Goal: Information Seeking & Learning: Learn about a topic

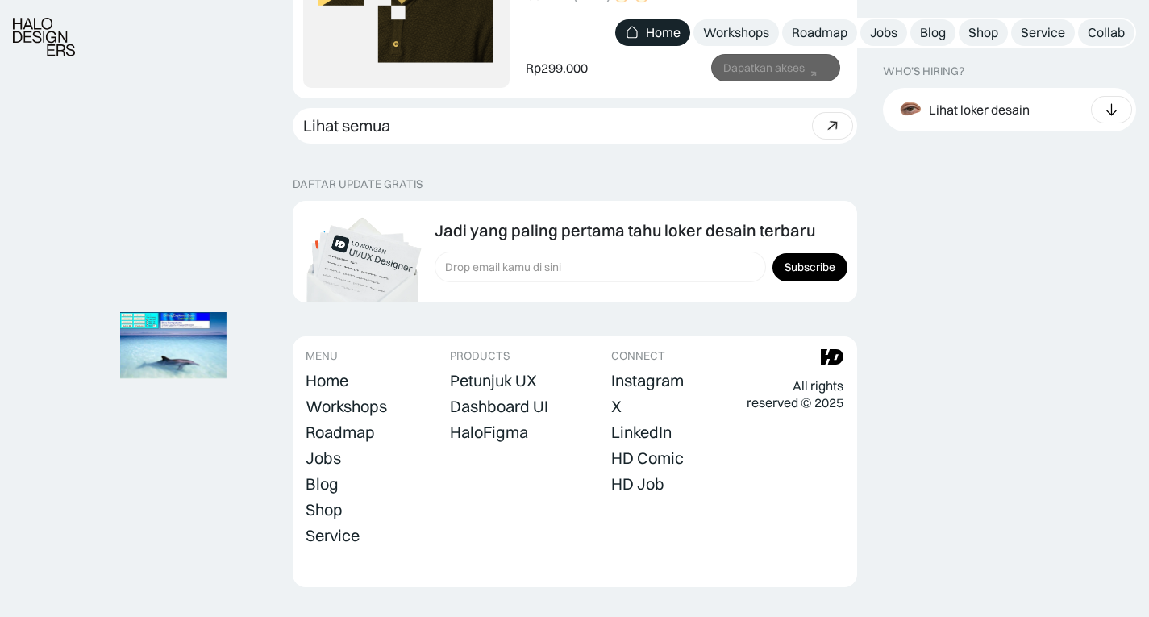
scroll to position [5003, 0]
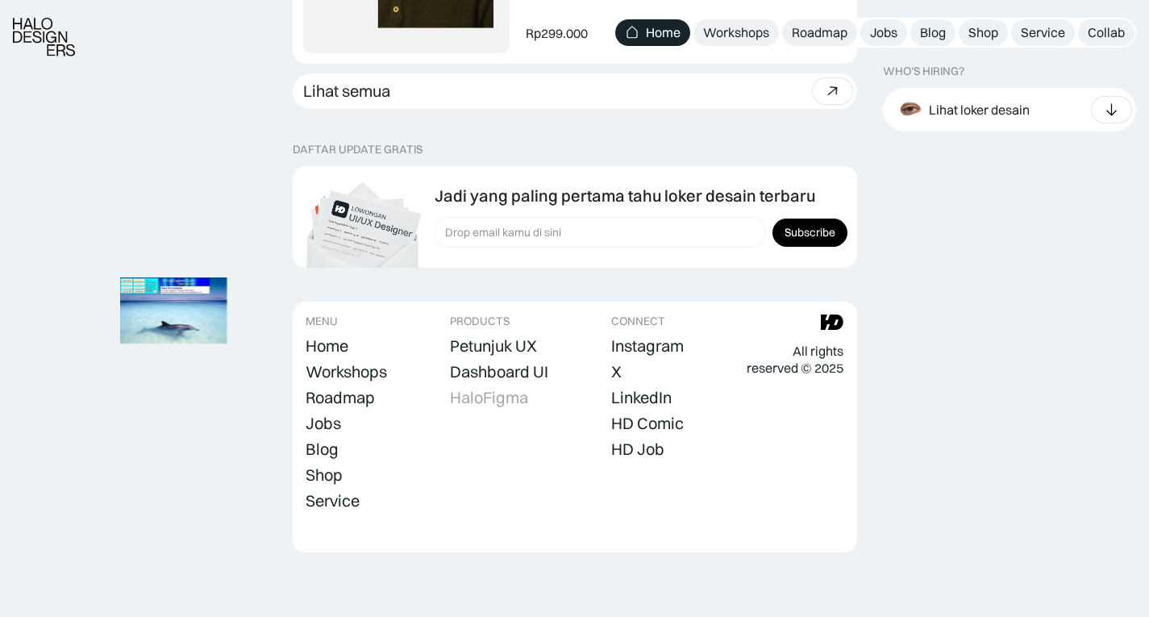
click at [482, 395] on div "HaloFigma" at bounding box center [489, 397] width 78 height 19
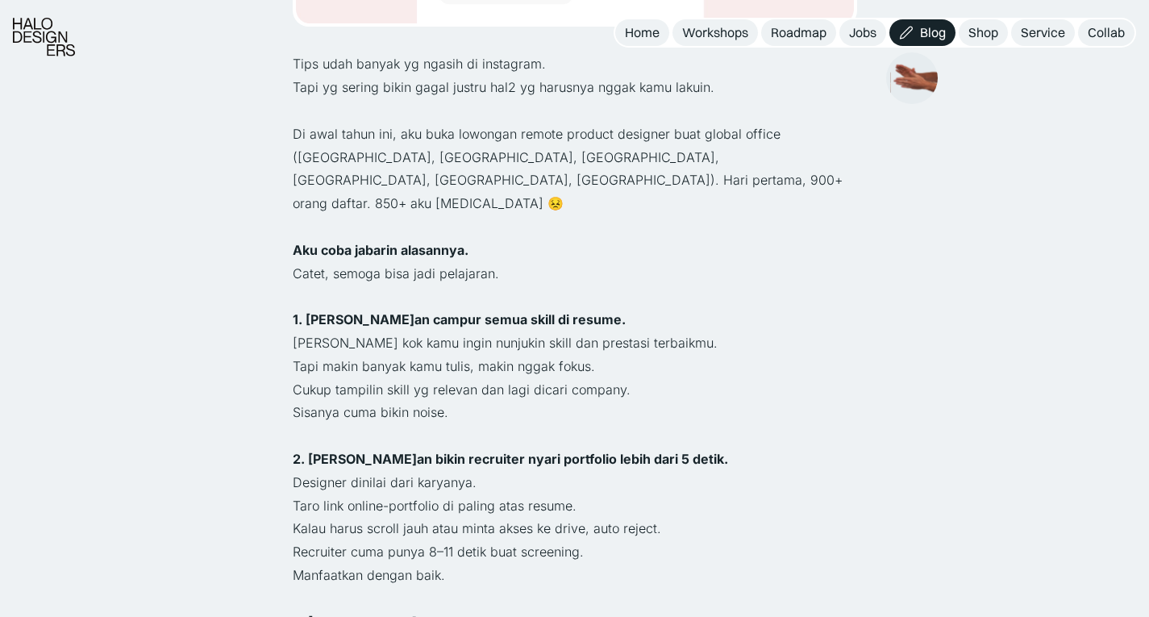
scroll to position [620, 0]
drag, startPoint x: 320, startPoint y: 307, endPoint x: 539, endPoint y: 319, distance: 218.8
click at [539, 354] on p "Tapi makin banyak kamu tulis, makin nggak fokus." at bounding box center [575, 365] width 564 height 23
click at [409, 377] on p "Cukup tampilin skill yg relevan dan lagi dicari company." at bounding box center [575, 388] width 564 height 23
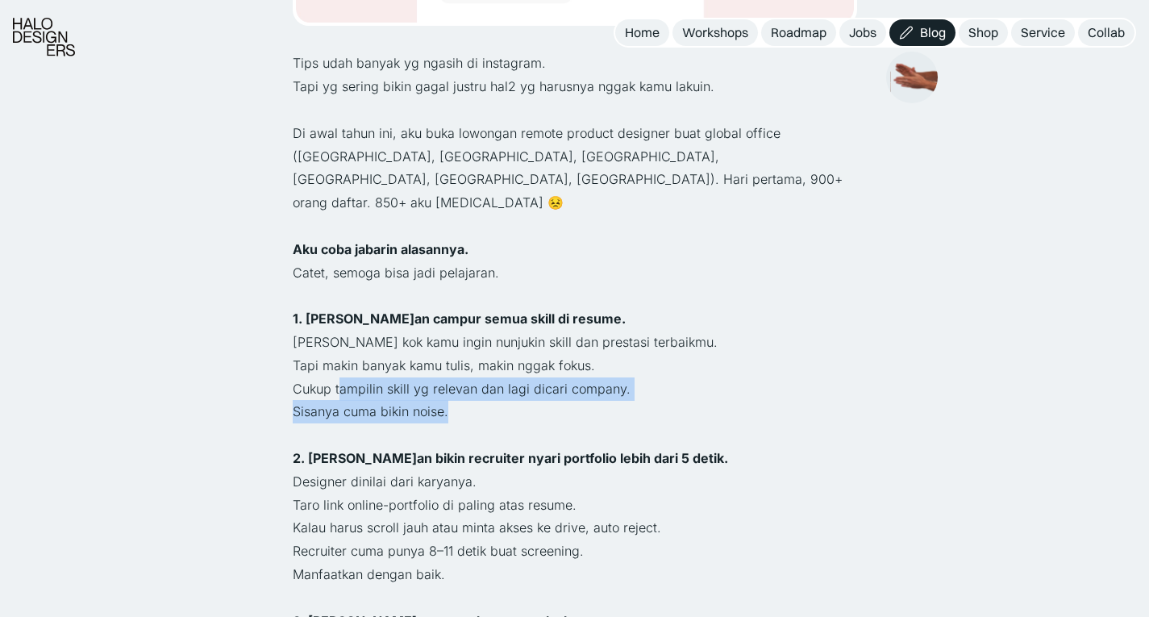
drag, startPoint x: 341, startPoint y: 348, endPoint x: 464, endPoint y: 365, distance: 124.5
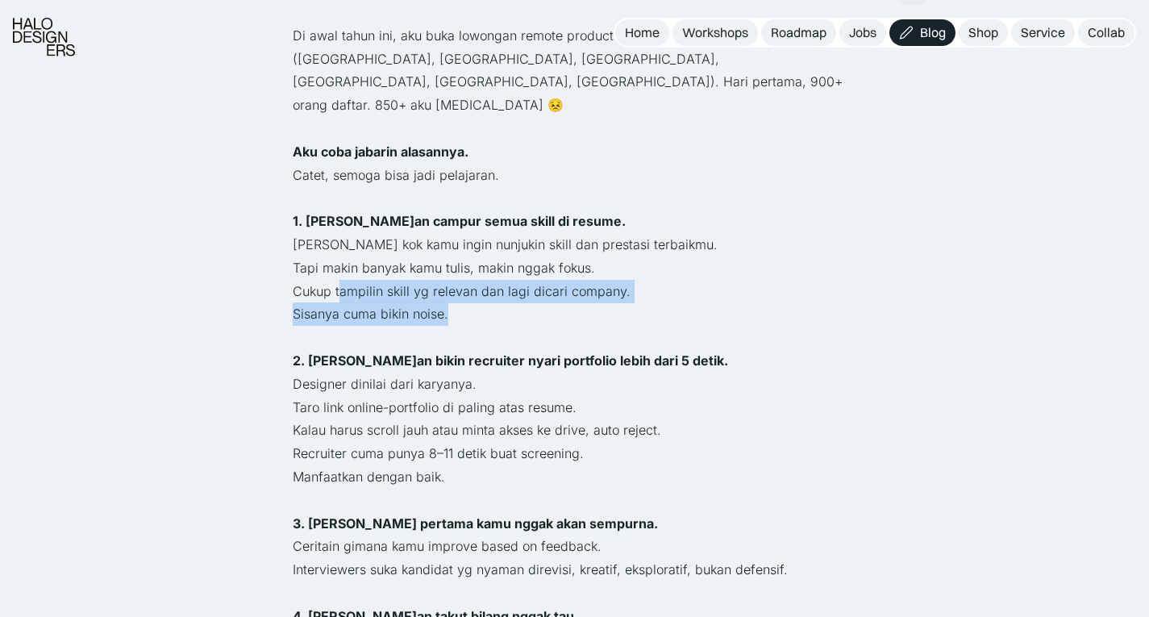
scroll to position [719, 0]
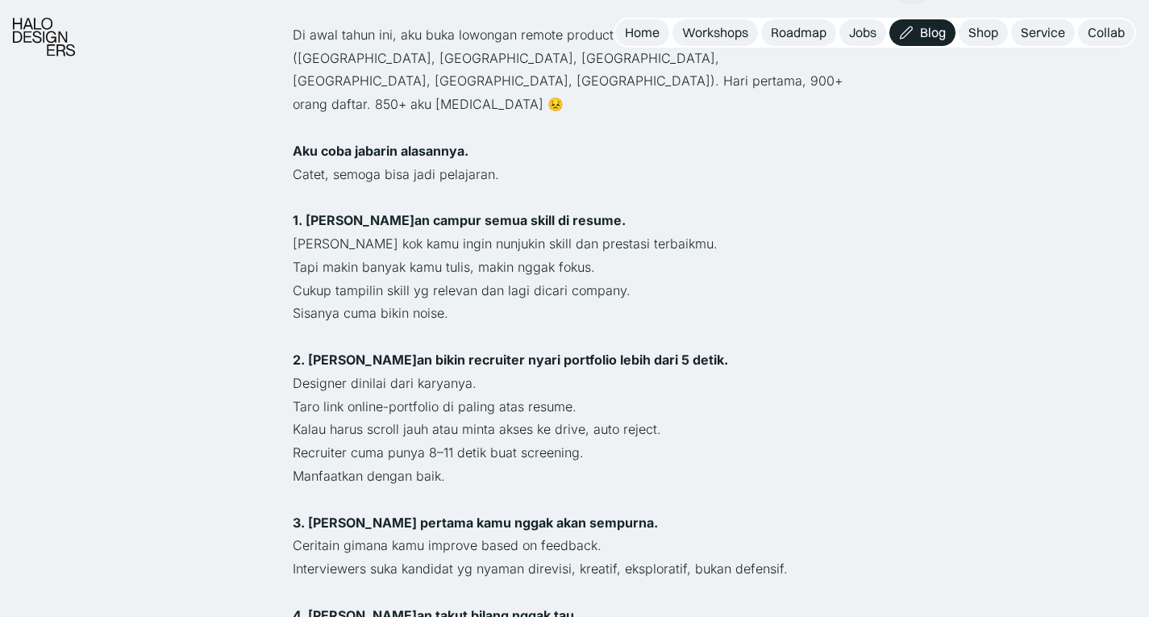
click at [315, 372] on p "Designer dinilai dari karyanya." at bounding box center [575, 383] width 564 height 23
drag, startPoint x: 310, startPoint y: 339, endPoint x: 423, endPoint y: 358, distance: 114.5
click at [369, 395] on p "Taro link online-portfolio di paling atas resume." at bounding box center [575, 406] width 564 height 23
drag, startPoint x: 353, startPoint y: 363, endPoint x: 588, endPoint y: 356, distance: 234.8
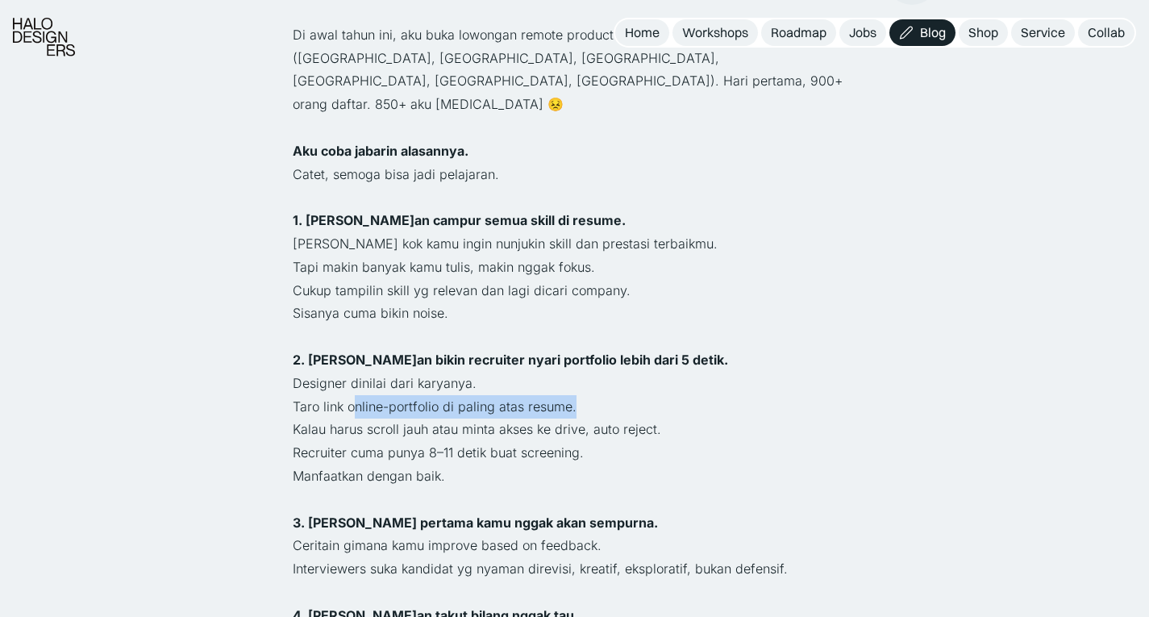
click at [588, 395] on p "Taro link online-portfolio di paling atas resume." at bounding box center [575, 406] width 564 height 23
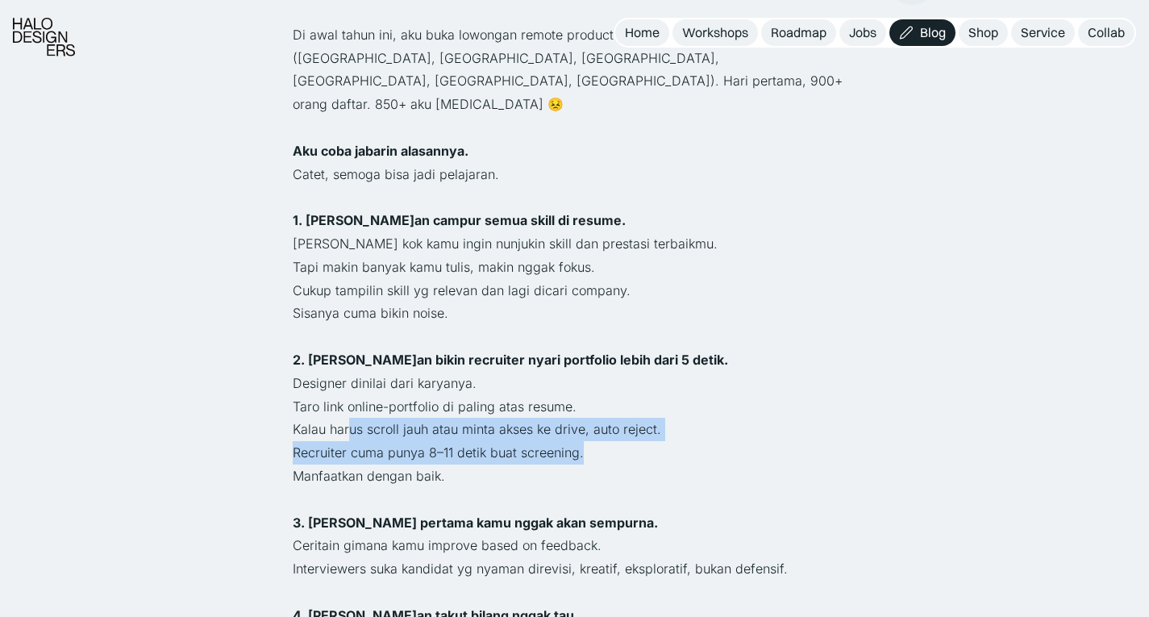
drag, startPoint x: 348, startPoint y: 385, endPoint x: 623, endPoint y: 395, distance: 275.2
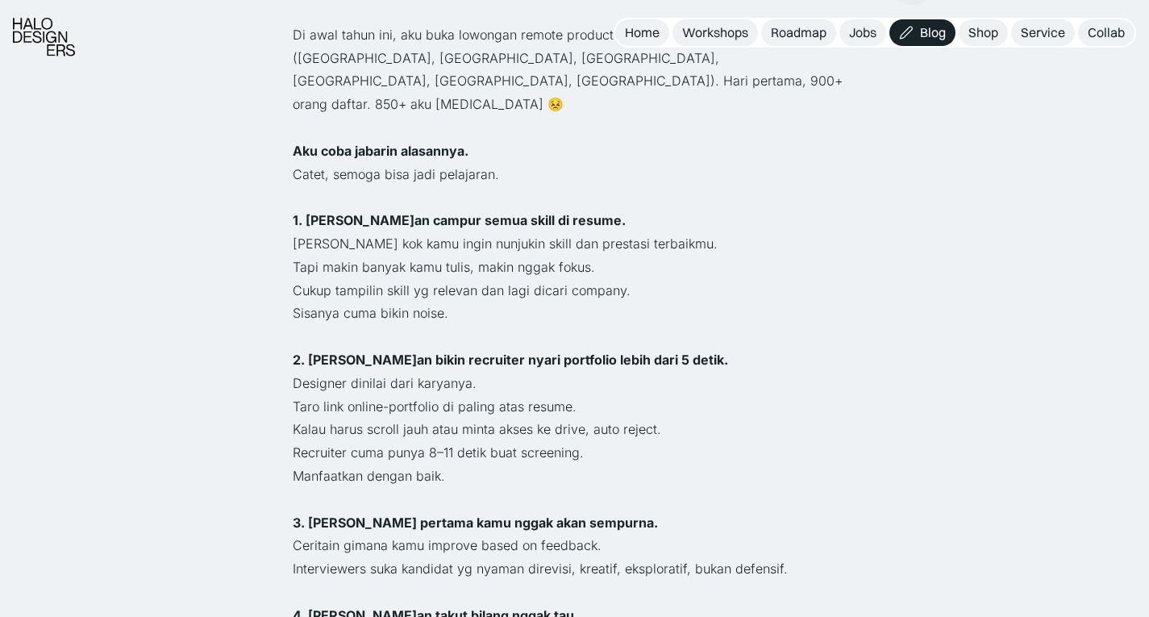
click at [384, 464] on p "Manfaatkan dengan baik." at bounding box center [575, 475] width 564 height 23
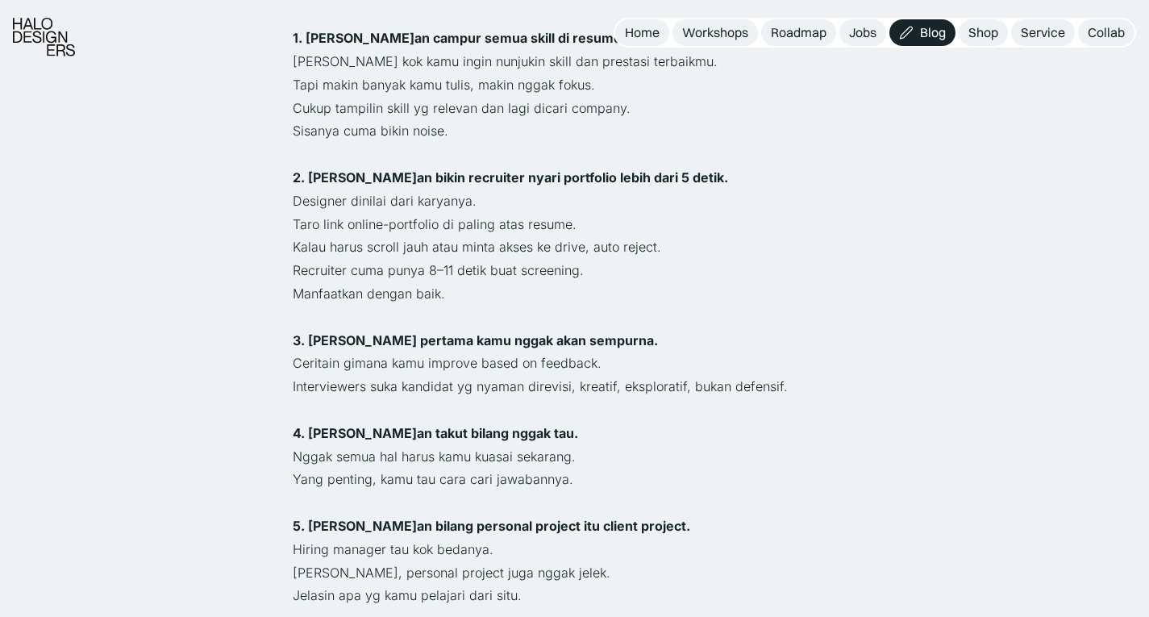
scroll to position [902, 0]
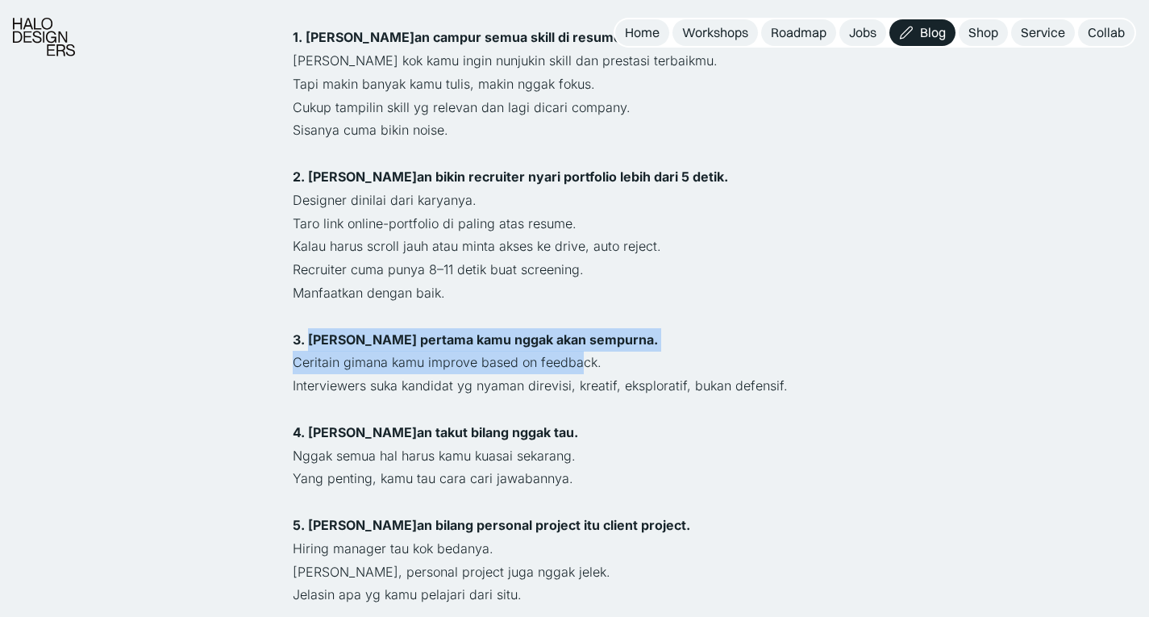
drag, startPoint x: 309, startPoint y: 297, endPoint x: 580, endPoint y: 323, distance: 272.2
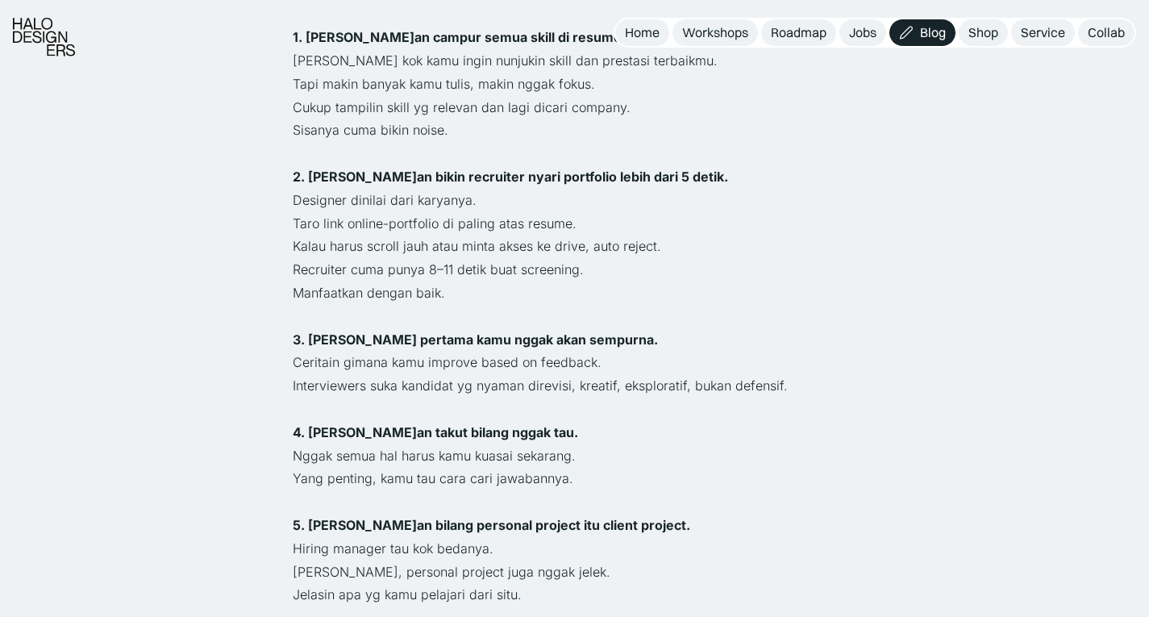
click at [472, 374] on p "Interviewers suka kandidat yg nyaman direvisi, kreatif, eksploratif, bukan defe…" at bounding box center [575, 385] width 564 height 23
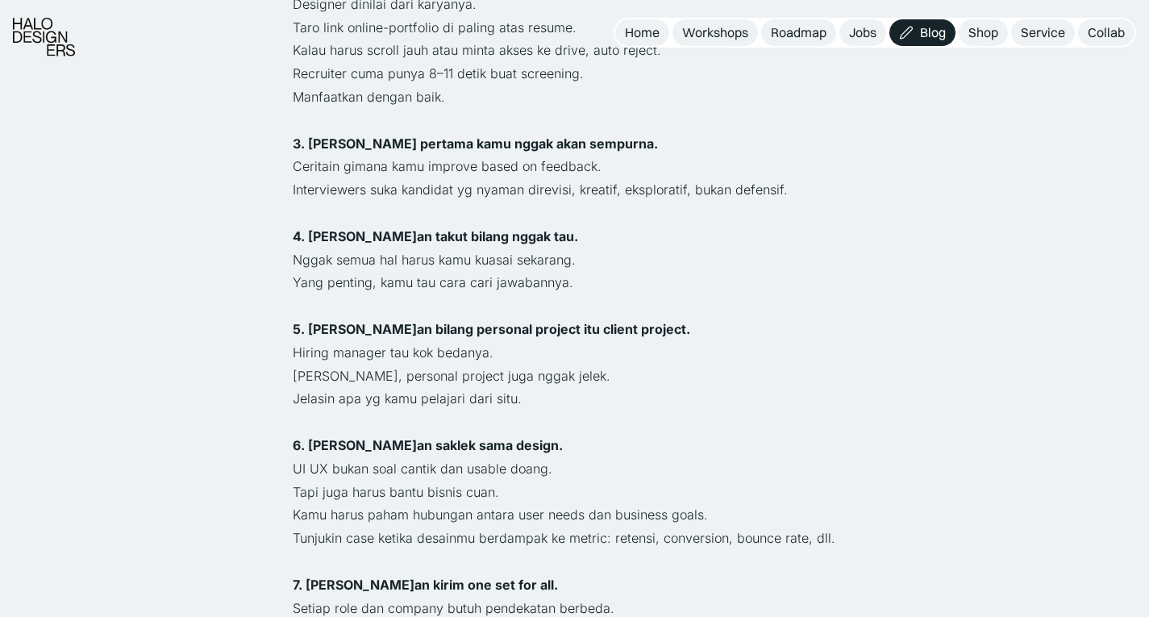
scroll to position [1098, 0]
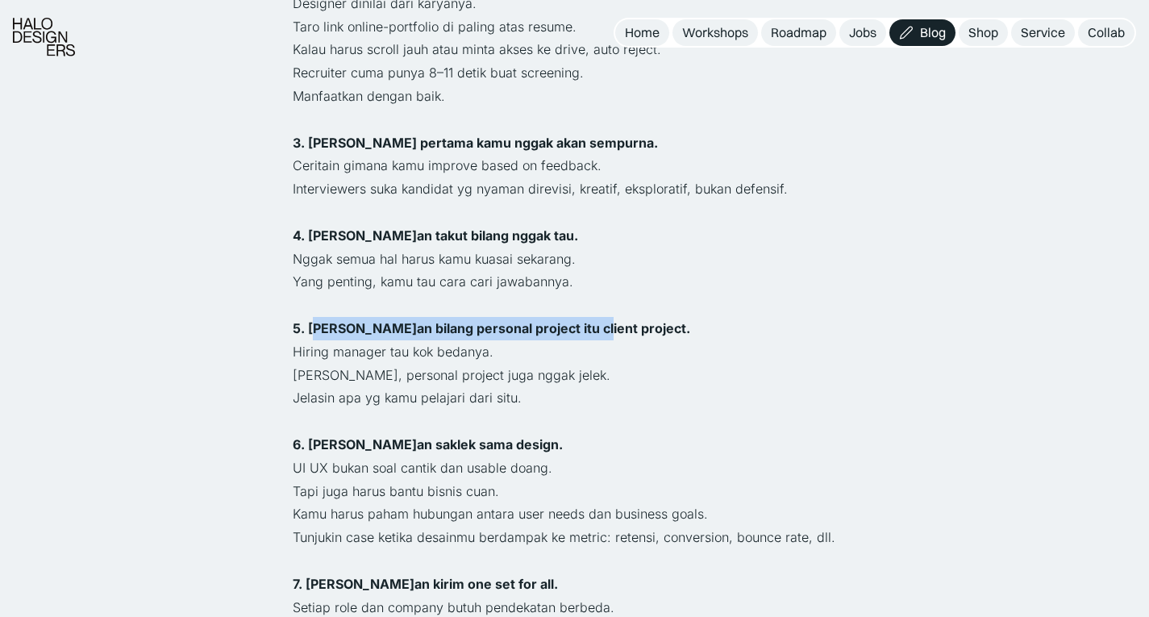
drag, startPoint x: 314, startPoint y: 280, endPoint x: 589, endPoint y: 291, distance: 276.0
click at [589, 317] on p "5. Jangan bilang personal project itu client project." at bounding box center [575, 328] width 564 height 23
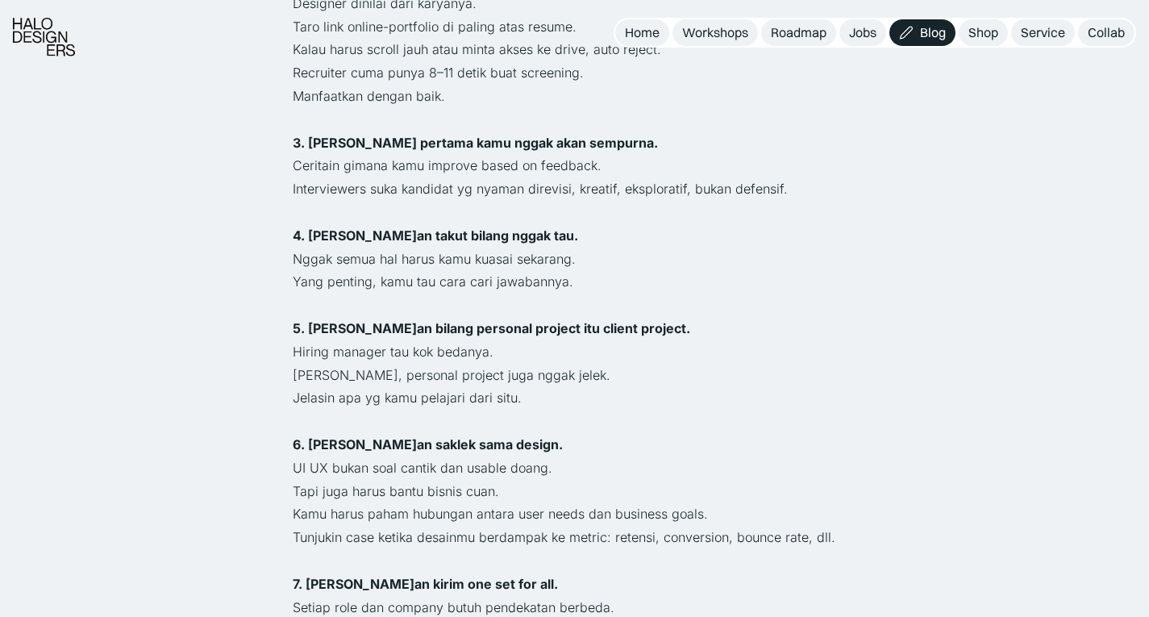
click at [423, 340] on p "Hiring manager tau kok bedanya." at bounding box center [575, 351] width 564 height 23
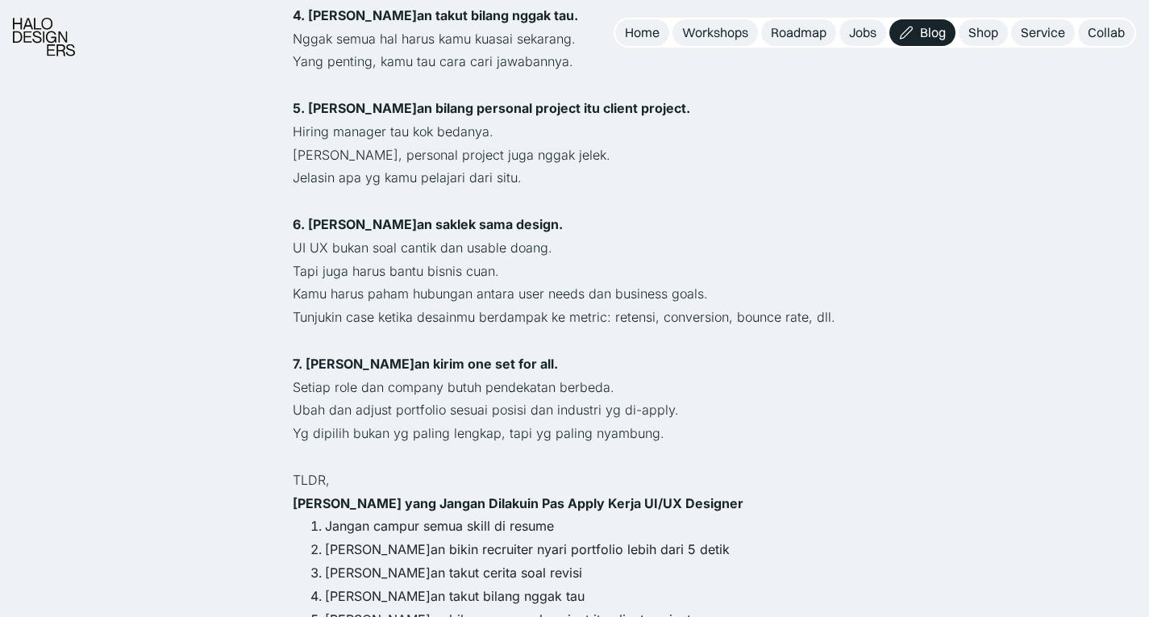
scroll to position [1319, 0]
drag, startPoint x: 502, startPoint y: 373, endPoint x: 438, endPoint y: 372, distance: 64.5
click at [438, 398] on p "Ubah dan adjust portfolio sesuai posisi dan industri yg di-apply." at bounding box center [575, 409] width 564 height 23
click at [387, 398] on p "Ubah dan adjust portfolio sesuai posisi dan industri yg di-apply." at bounding box center [575, 409] width 564 height 23
drag, startPoint x: 387, startPoint y: 369, endPoint x: 598, endPoint y: 362, distance: 210.6
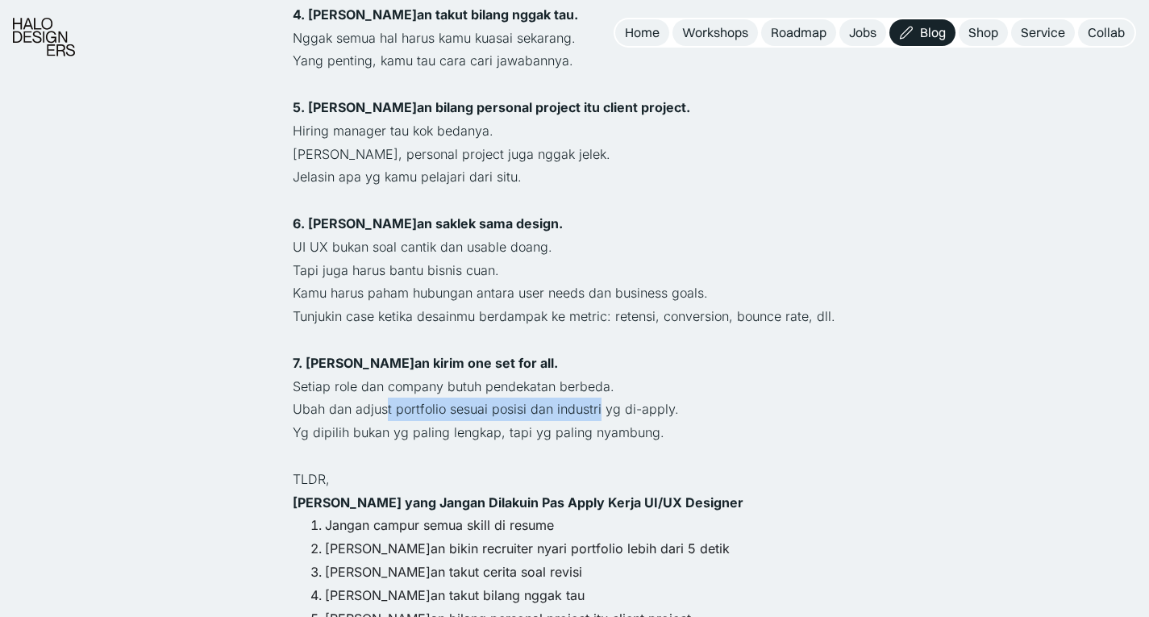
click at [598, 398] on p "Ubah dan adjust portfolio sesuai posisi dan industri yg di-apply." at bounding box center [575, 409] width 564 height 23
click at [491, 421] on p "Yg dipilih bukan yg paling lengkap, tapi yg paling nyambung." at bounding box center [575, 432] width 564 height 23
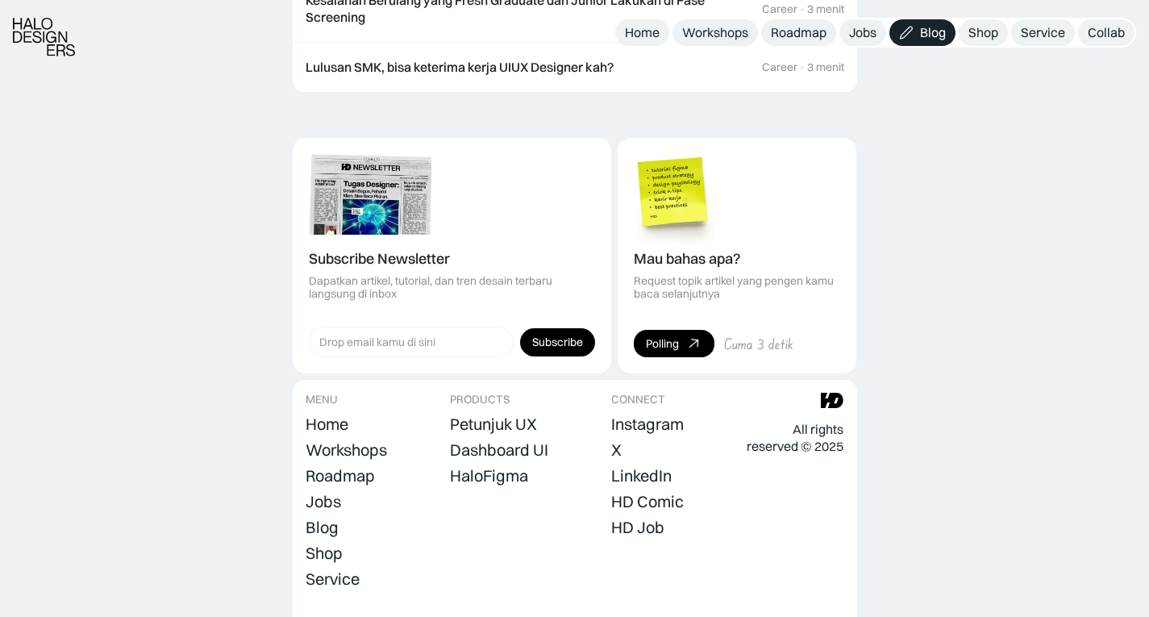
scroll to position [3431, 0]
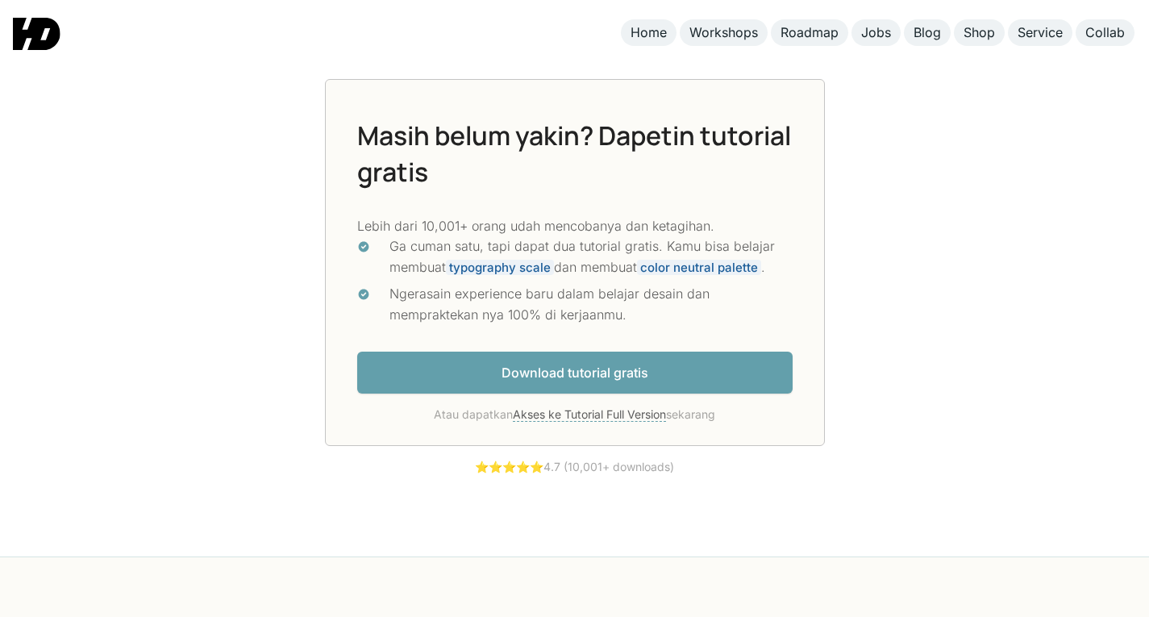
scroll to position [4208, 0]
click at [561, 423] on div "Atau dapatkan Akses ke Tutorial Full Version sekarang" at bounding box center [574, 414] width 435 height 17
click at [544, 419] on link "Akses ke Tutorial Full Version" at bounding box center [589, 413] width 153 height 15
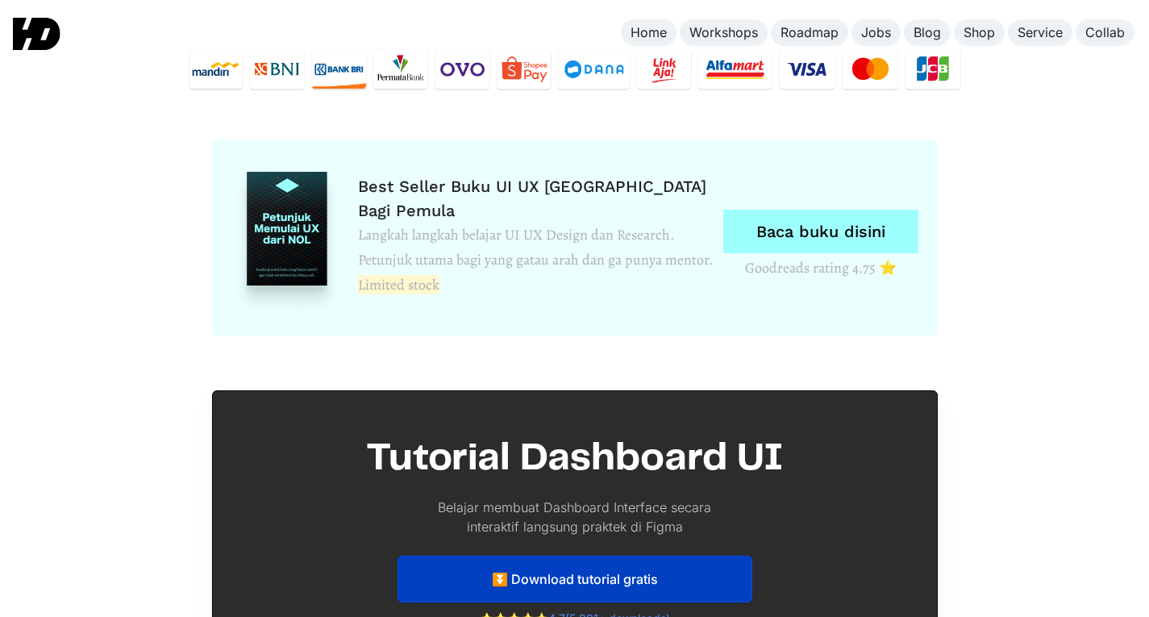
scroll to position [7450, 0]
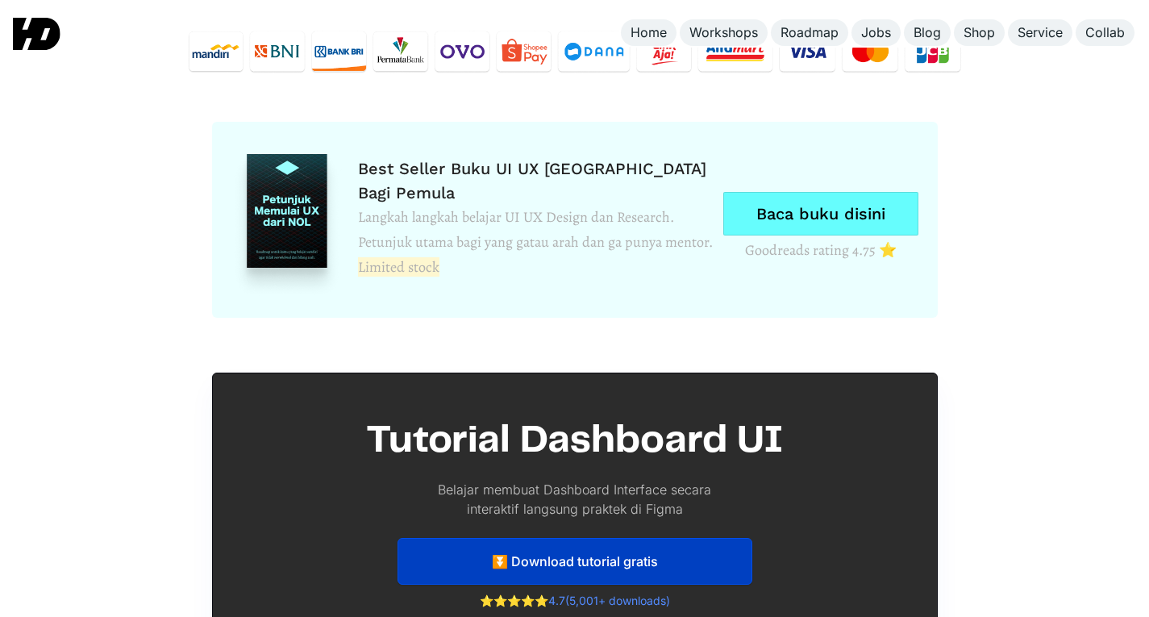
click at [755, 205] on link "Baca buku disini" at bounding box center [820, 214] width 195 height 44
